Goal: Task Accomplishment & Management: Use online tool/utility

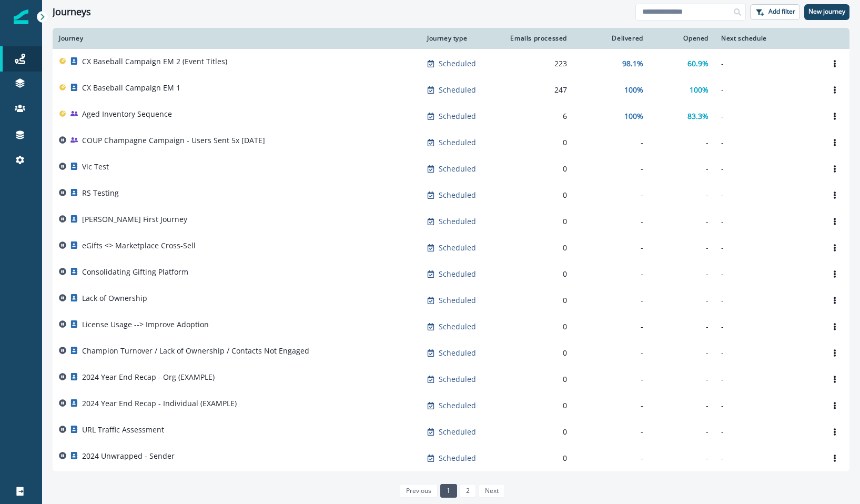
scroll to position [393, 0]
click at [469, 490] on link "2" at bounding box center [468, 491] width 16 height 14
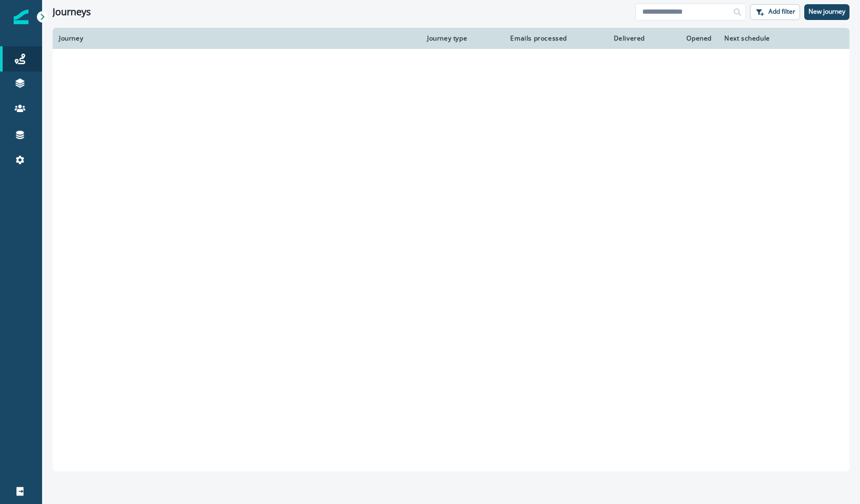
scroll to position [130, 0]
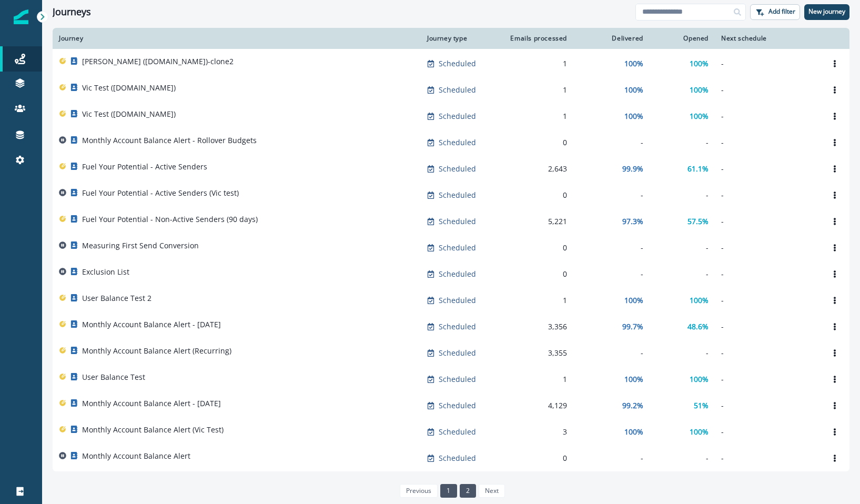
click at [449, 490] on link "1" at bounding box center [448, 491] width 16 height 14
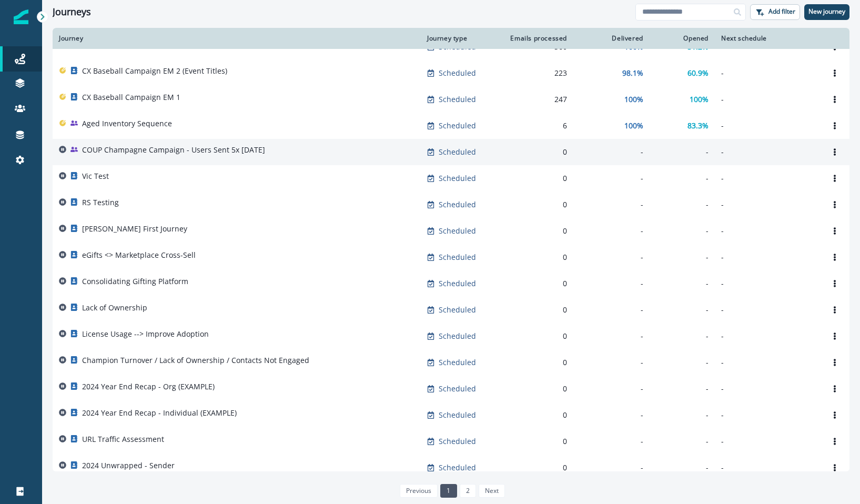
scroll to position [393, 0]
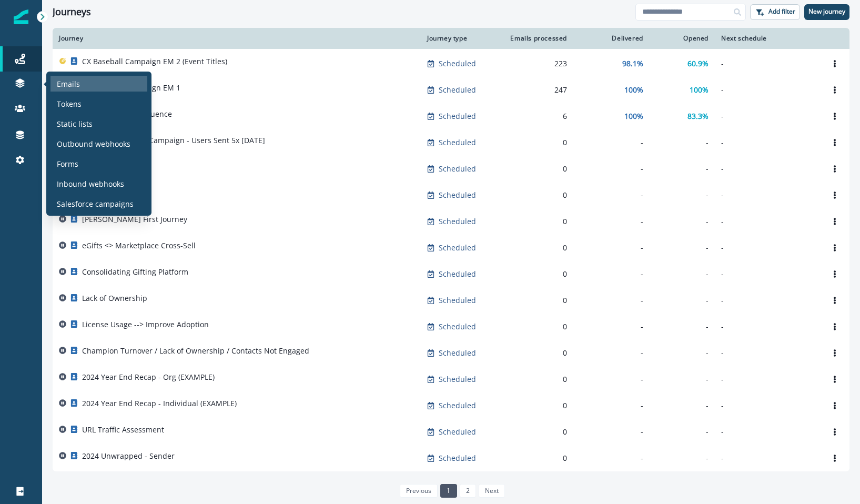
click at [67, 85] on p "Emails" at bounding box center [68, 83] width 23 height 11
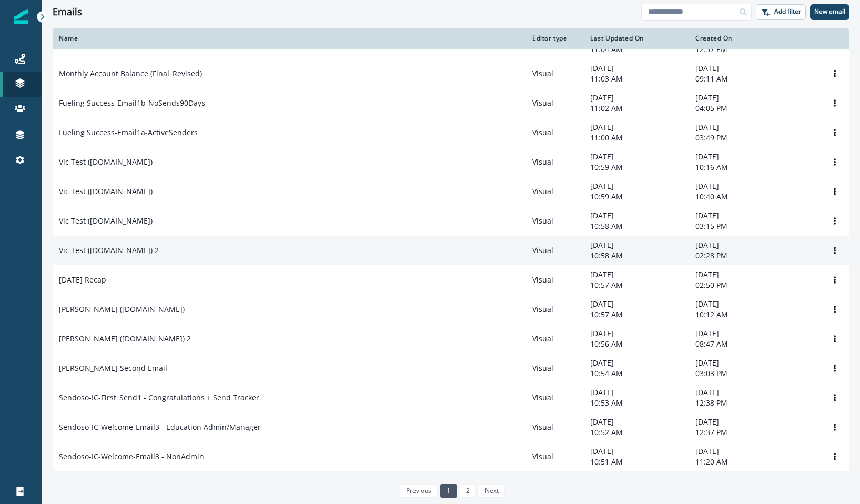
scroll to position [477, 0]
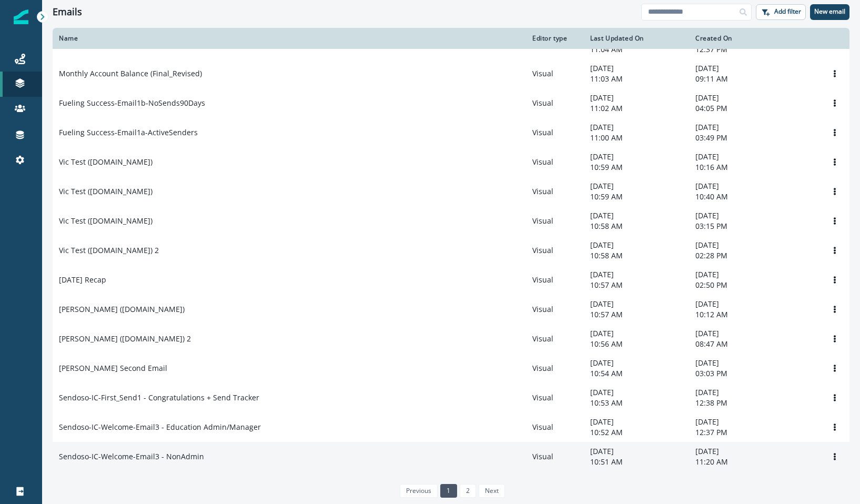
click at [341, 452] on div "Sendoso-IC-Welcome-Email3 - NonAdmin" at bounding box center [289, 457] width 461 height 11
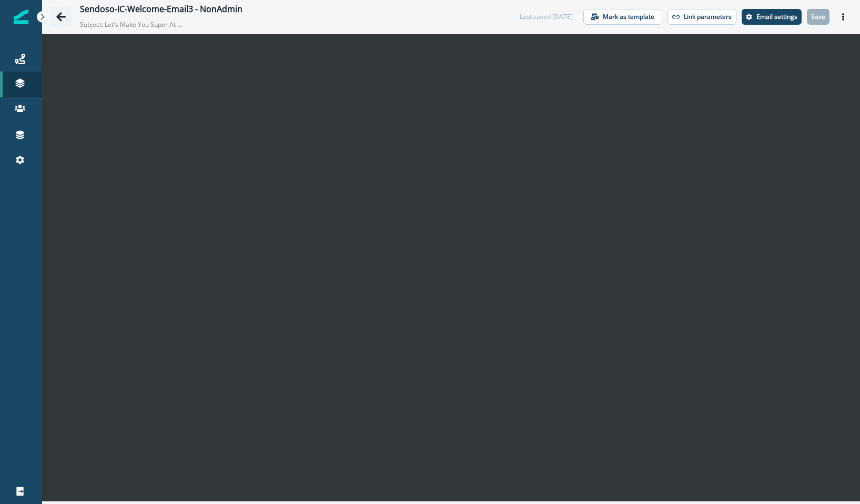
click at [66, 15] on button "Go back" at bounding box center [61, 16] width 21 height 21
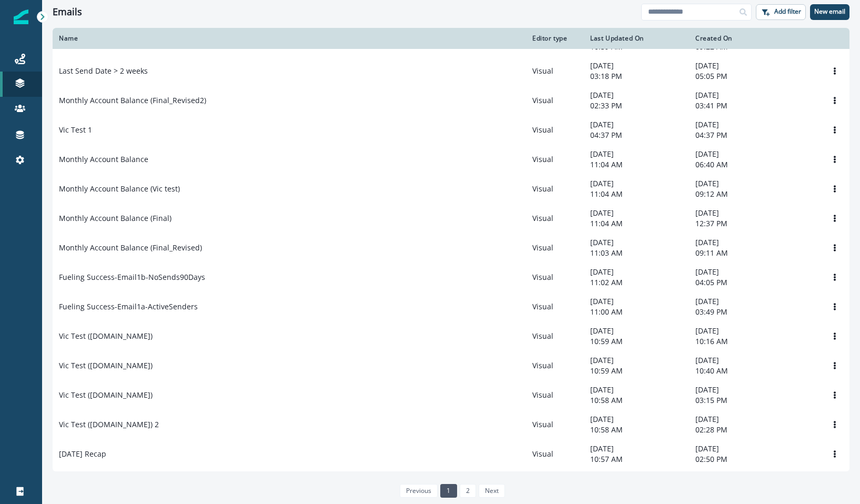
scroll to position [477, 0]
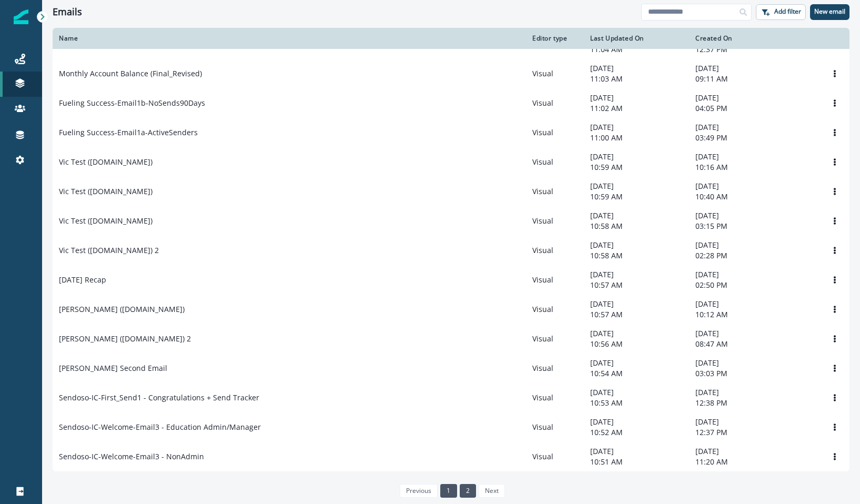
click at [466, 492] on link "2" at bounding box center [468, 491] width 16 height 14
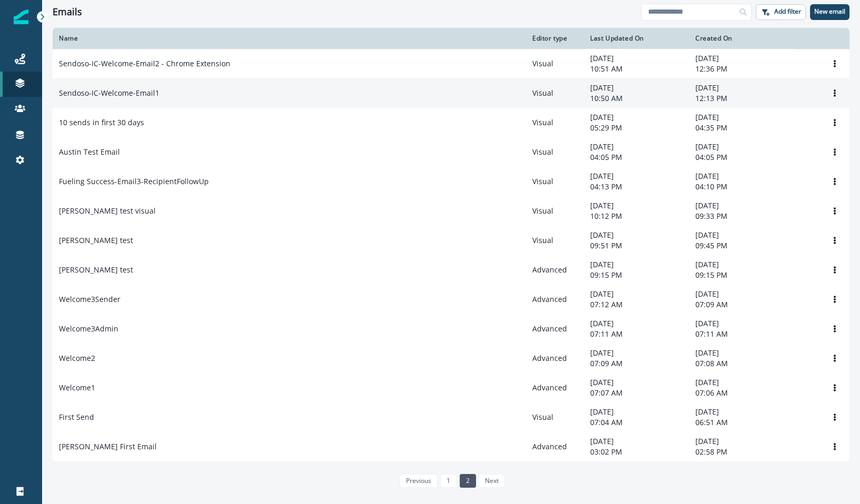
click at [181, 94] on div "Sendoso-IC-Welcome-Email1" at bounding box center [289, 93] width 461 height 11
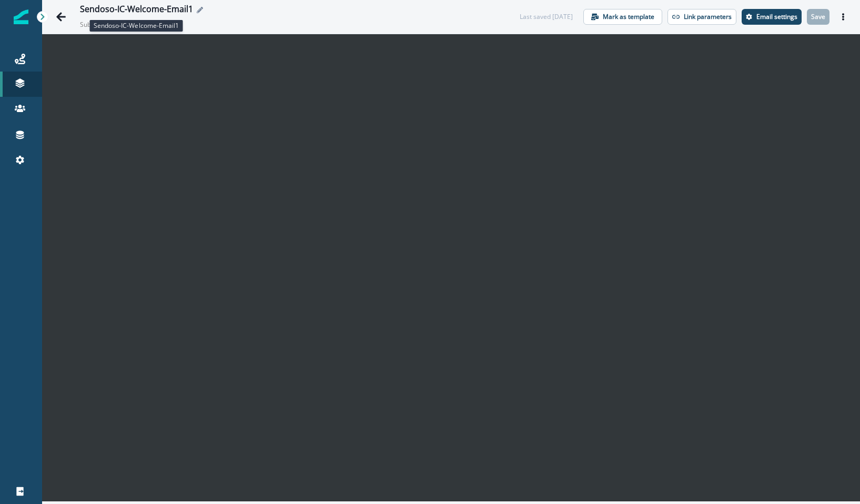
click at [108, 7] on div "Sendoso-IC-Welcome-Email1" at bounding box center [136, 10] width 113 height 12
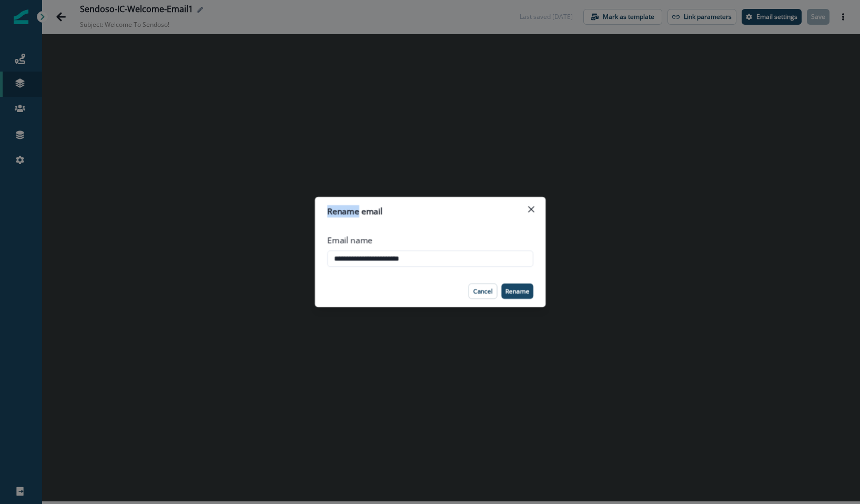
click at [108, 7] on div "**********" at bounding box center [430, 252] width 860 height 504
click at [108, 7] on div "Sendoso-IC-Welcome-Email1" at bounding box center [136, 10] width 113 height 12
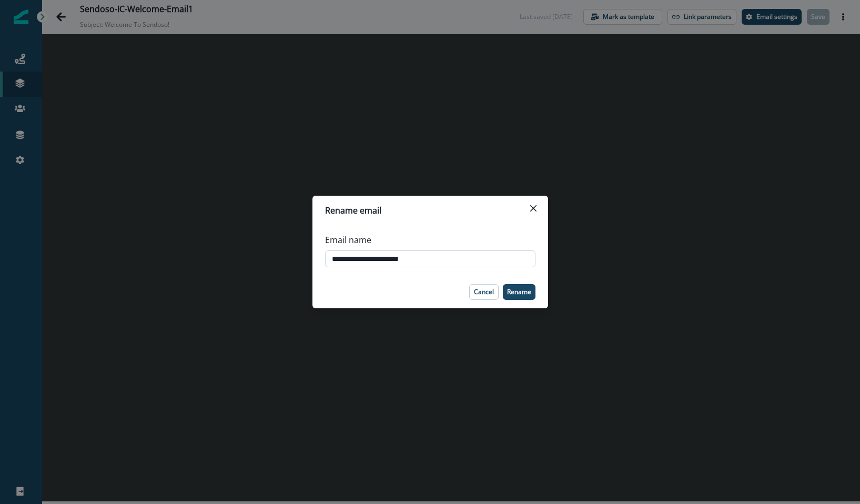
click at [375, 258] on input "**********" at bounding box center [430, 259] width 211 height 17
click at [489, 296] on button "Cancel" at bounding box center [483, 292] width 29 height 16
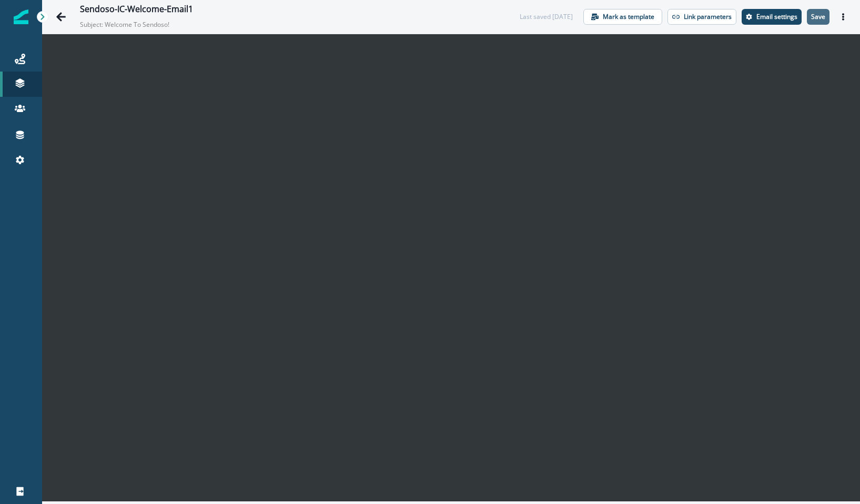
click at [821, 20] on p "Save" at bounding box center [819, 16] width 14 height 7
click at [57, 14] on icon "Go back" at bounding box center [61, 17] width 11 height 11
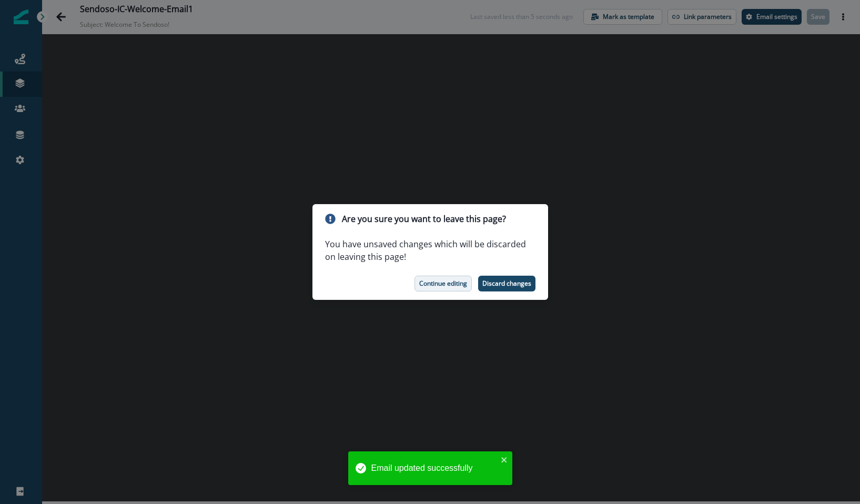
click at [426, 288] on button "Continue editing" at bounding box center [443, 284] width 57 height 16
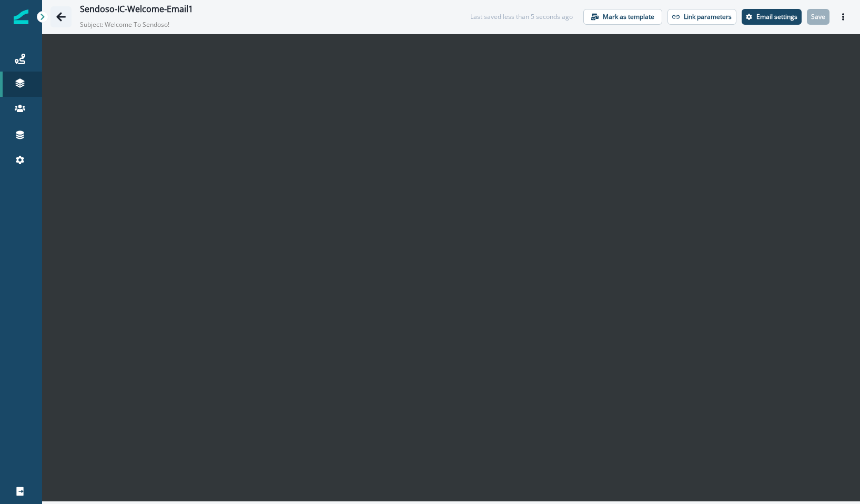
click at [61, 17] on icon "Go back" at bounding box center [60, 16] width 9 height 9
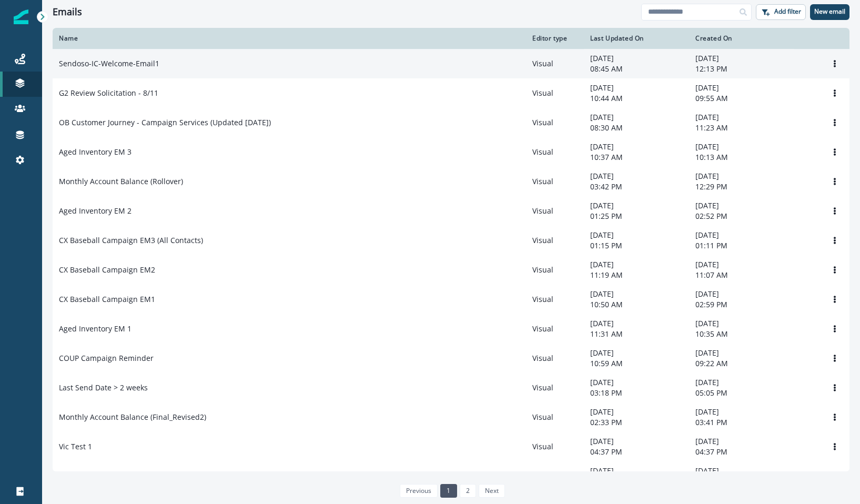
click at [242, 72] on td "Sendoso-IC-Welcome-Email1" at bounding box center [290, 63] width 474 height 29
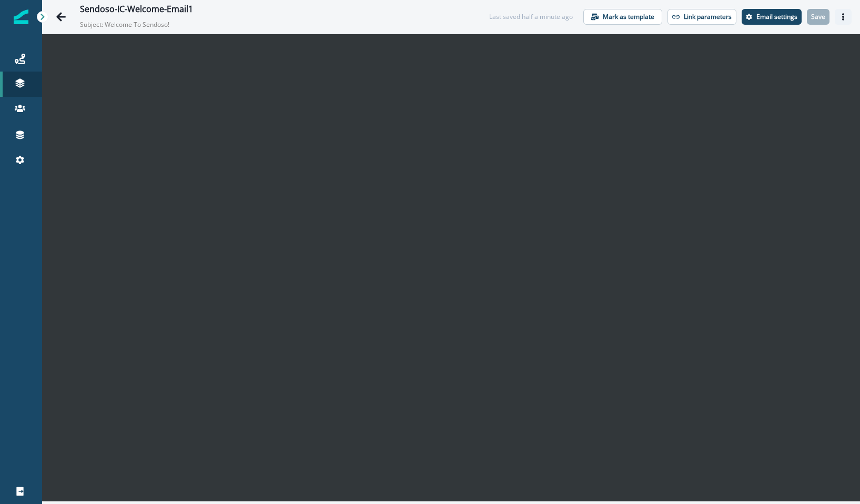
click at [845, 20] on icon "Actions" at bounding box center [843, 16] width 7 height 7
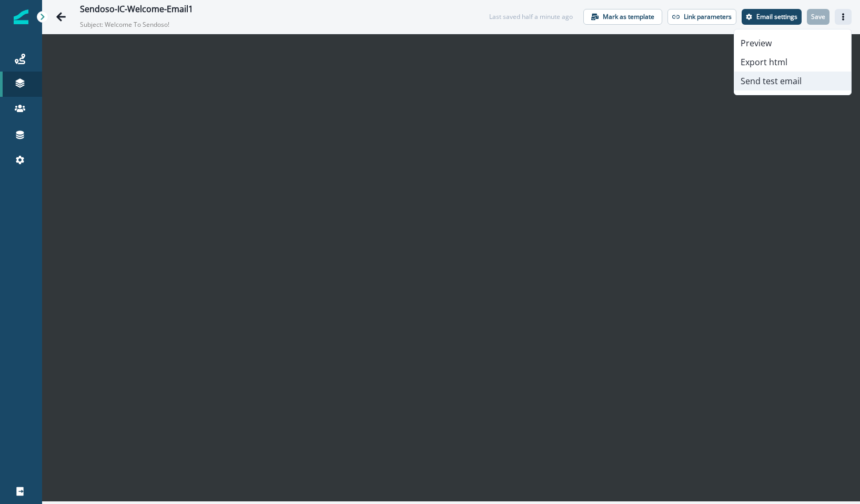
click at [773, 78] on button "Send test email" at bounding box center [793, 81] width 117 height 19
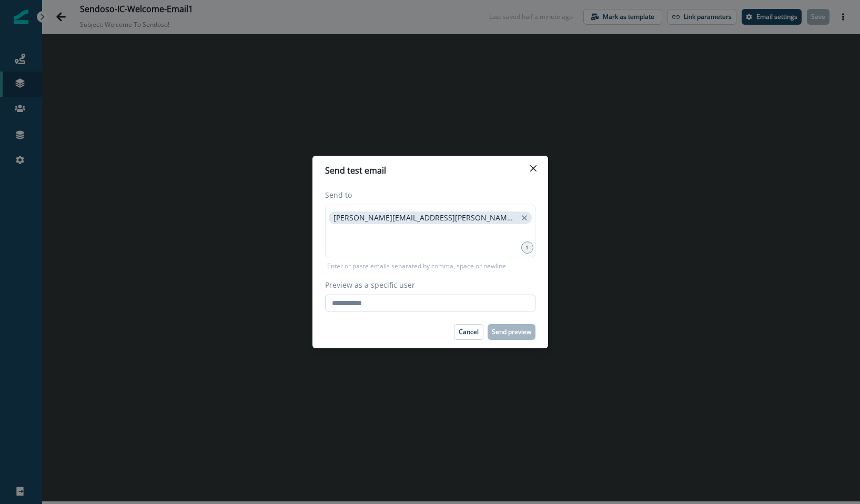
click at [451, 300] on input "Preview as a specific user" at bounding box center [430, 303] width 211 height 17
click at [496, 226] on div "[PERSON_NAME][EMAIL_ADDRESS][PERSON_NAME][DOMAIN_NAME]" at bounding box center [430, 231] width 211 height 53
click at [493, 218] on div "[PERSON_NAME][EMAIL_ADDRESS][PERSON_NAME][DOMAIN_NAME]" at bounding box center [430, 231] width 211 height 53
click at [534, 167] on icon "Close" at bounding box center [533, 168] width 6 height 6
